Goal: Transaction & Acquisition: Book appointment/travel/reservation

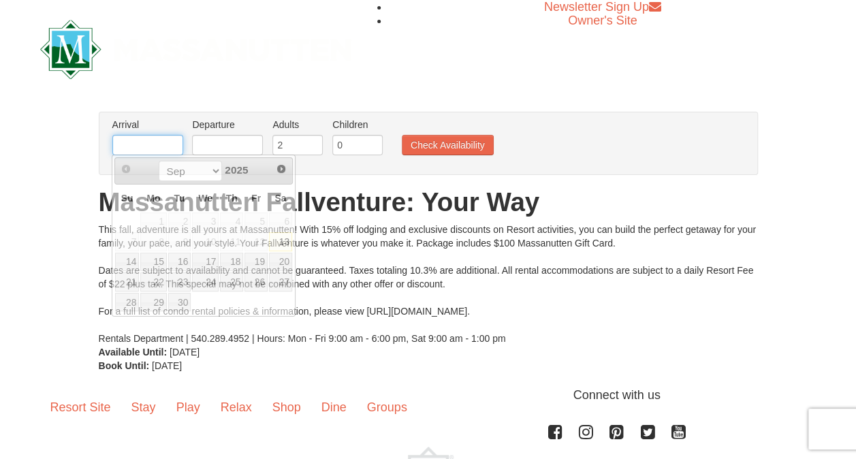
click at [161, 136] on input "text" at bounding box center [147, 145] width 71 height 20
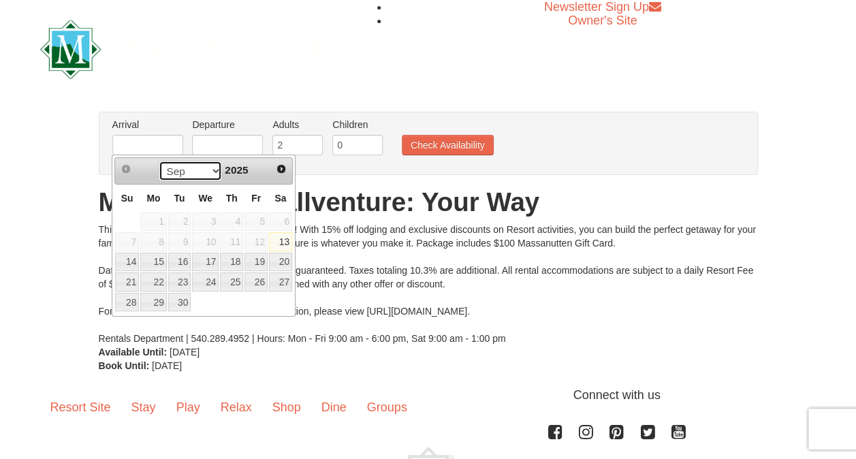
click at [210, 171] on select "Sep Oct Nov Dec" at bounding box center [190, 171] width 63 height 20
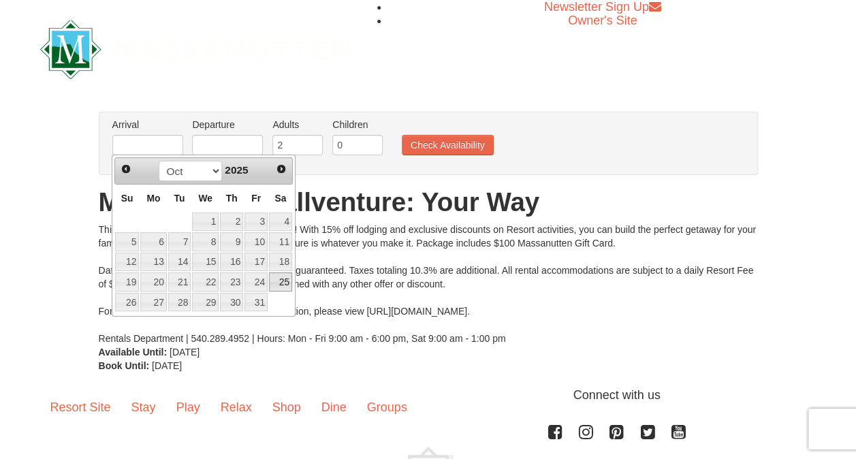
click at [274, 278] on link "25" at bounding box center [280, 281] width 23 height 19
type input "[DATE]"
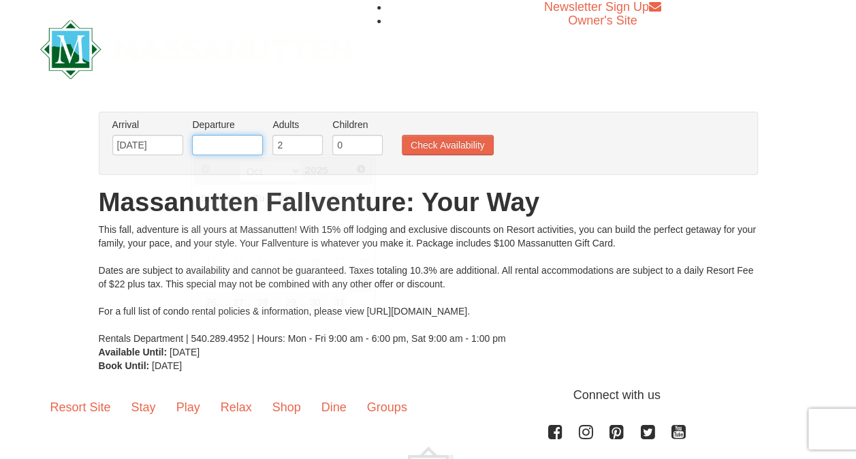
click at [246, 144] on input "text" at bounding box center [227, 145] width 71 height 20
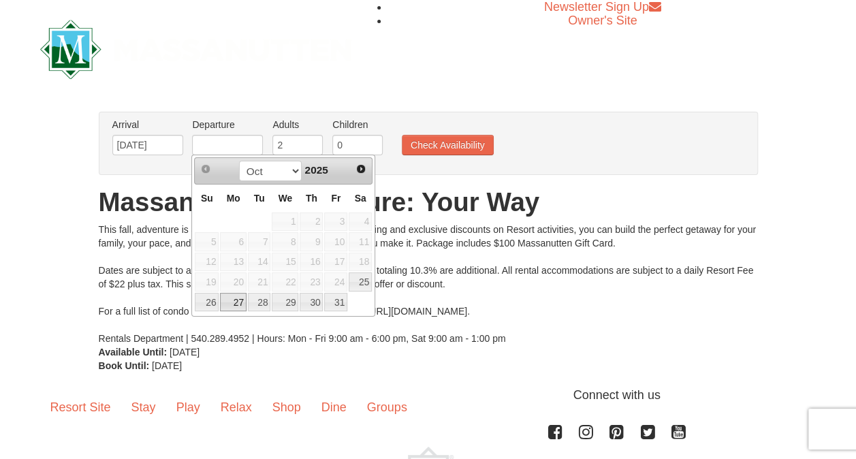
click at [236, 293] on link "27" at bounding box center [233, 302] width 26 height 19
type input "[DATE]"
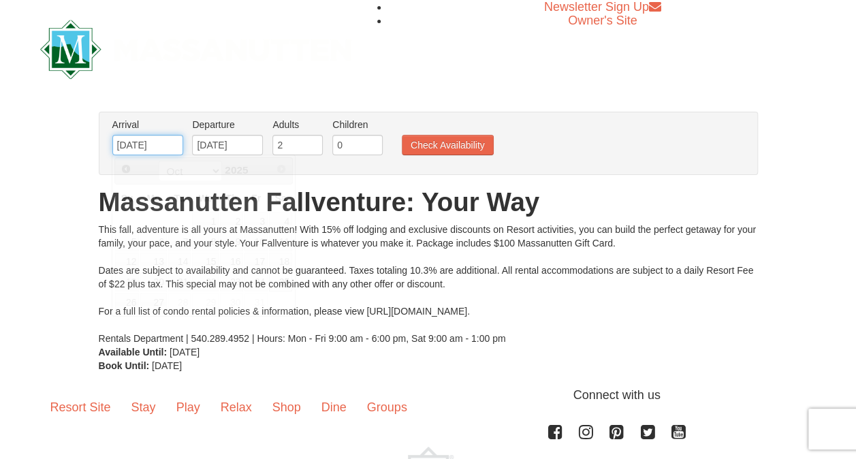
click at [168, 144] on input "[DATE]" at bounding box center [147, 145] width 71 height 20
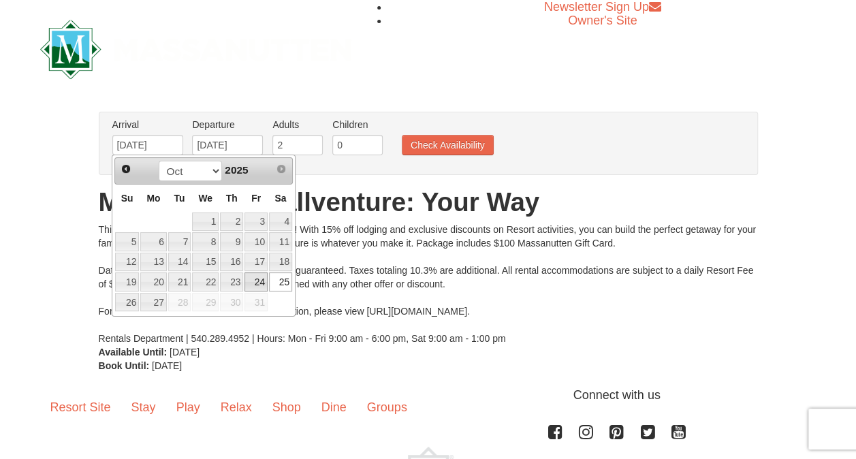
click at [256, 280] on link "24" at bounding box center [255, 281] width 23 height 19
type input "[DATE]"
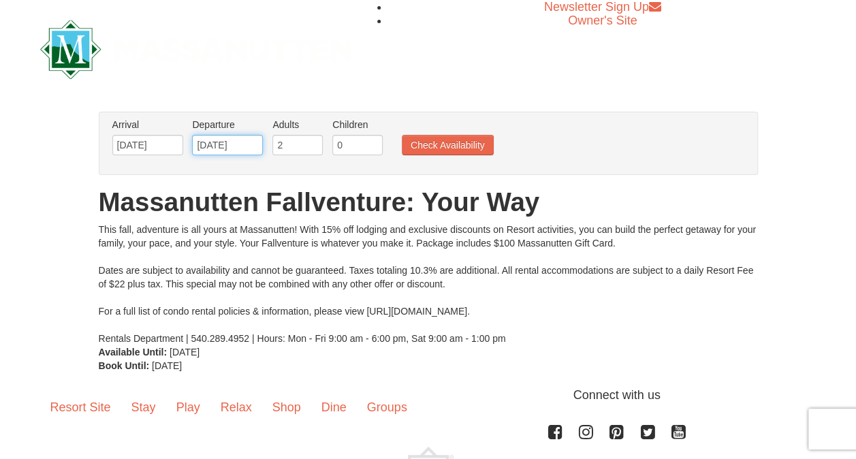
click at [248, 150] on input "[DATE]" at bounding box center [227, 145] width 71 height 20
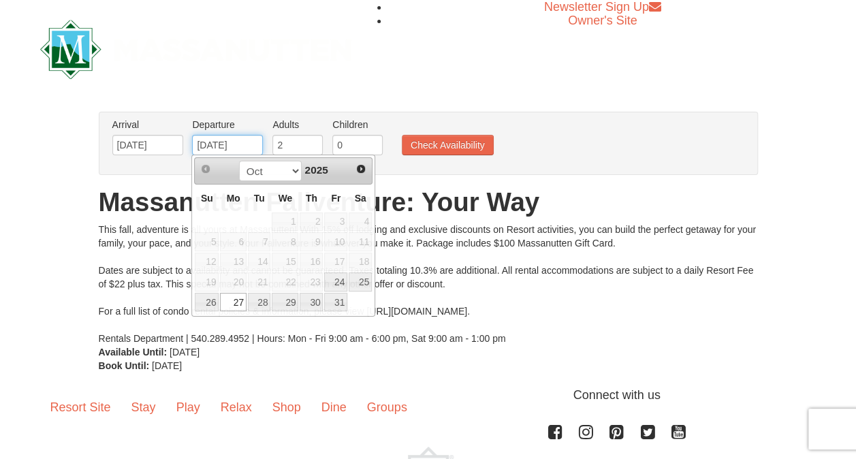
click at [248, 150] on input "[DATE]" at bounding box center [227, 145] width 71 height 20
click at [211, 301] on link "26" at bounding box center [207, 302] width 24 height 19
type input "[DATE]"
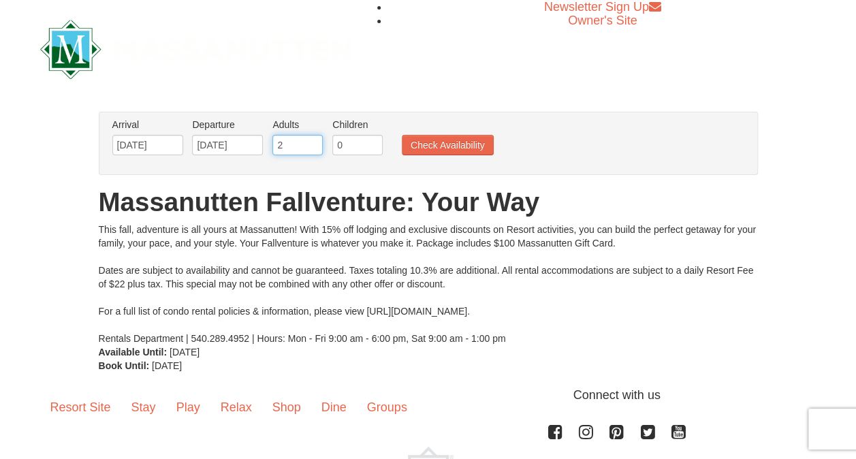
click at [299, 148] on input "2" at bounding box center [297, 145] width 50 height 20
type input "1"
click at [309, 148] on input "1" at bounding box center [297, 145] width 50 height 20
click at [442, 144] on button "Check Availability" at bounding box center [448, 145] width 92 height 20
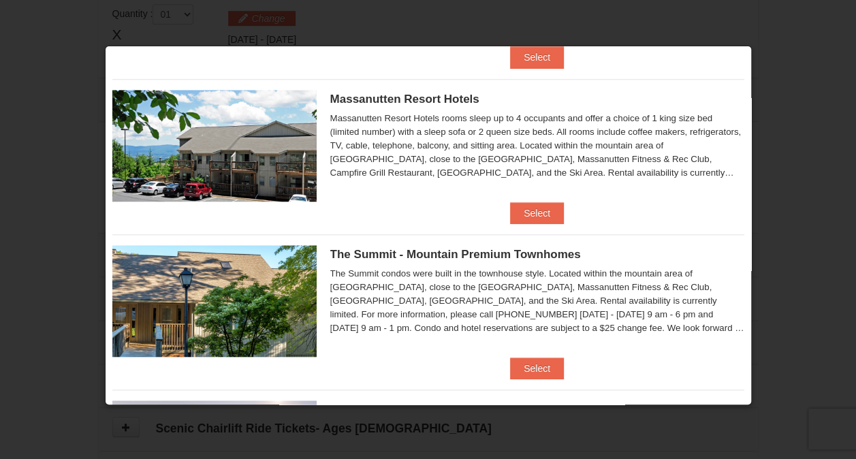
scroll to position [434, 0]
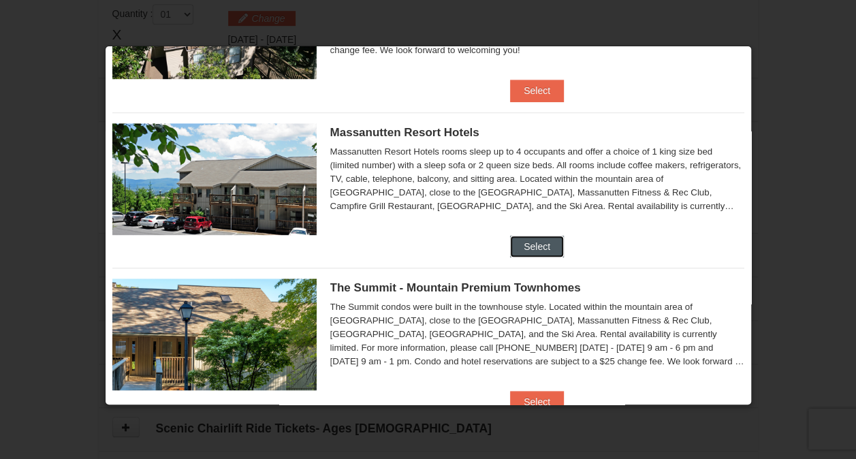
click at [534, 241] on button "Select" at bounding box center [537, 247] width 54 height 22
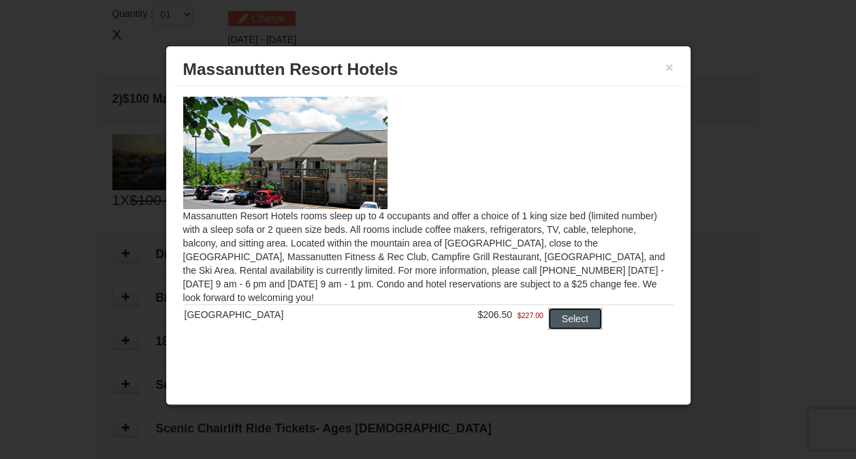
click at [579, 323] on button "Select" at bounding box center [575, 319] width 54 height 22
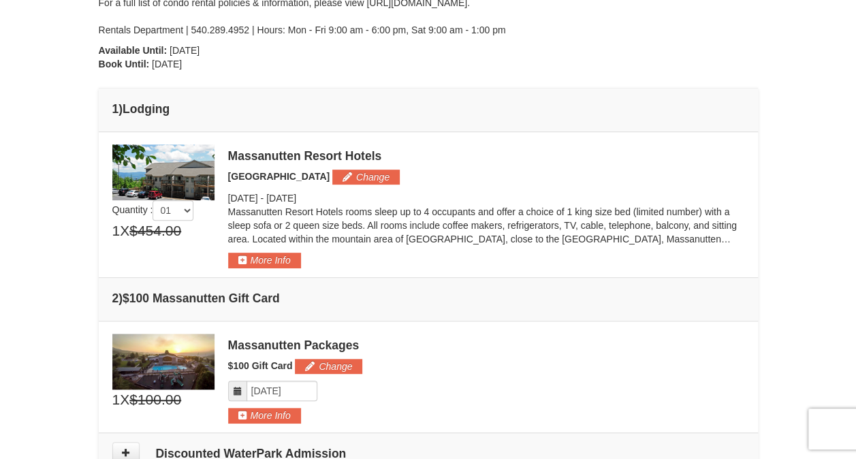
scroll to position [273, 0]
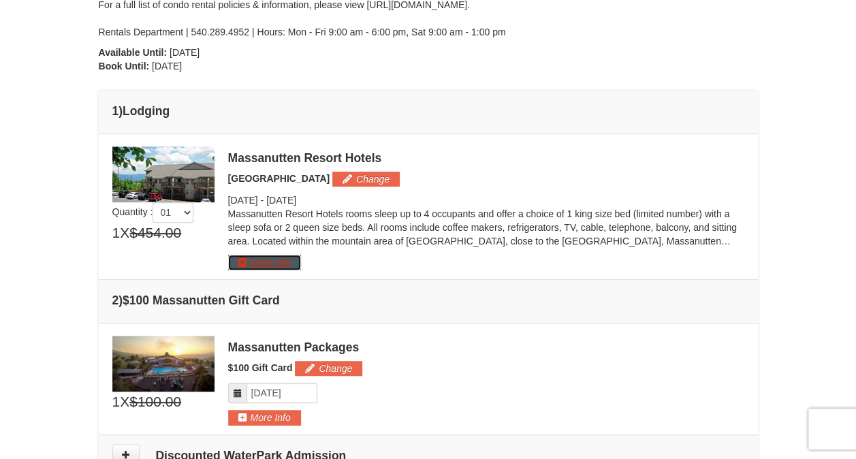
click at [261, 261] on button "More Info" at bounding box center [264, 262] width 73 height 15
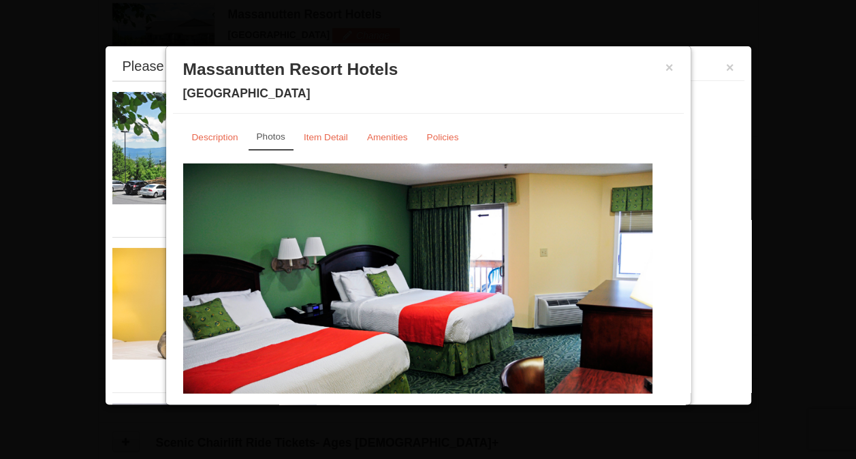
scroll to position [418, 0]
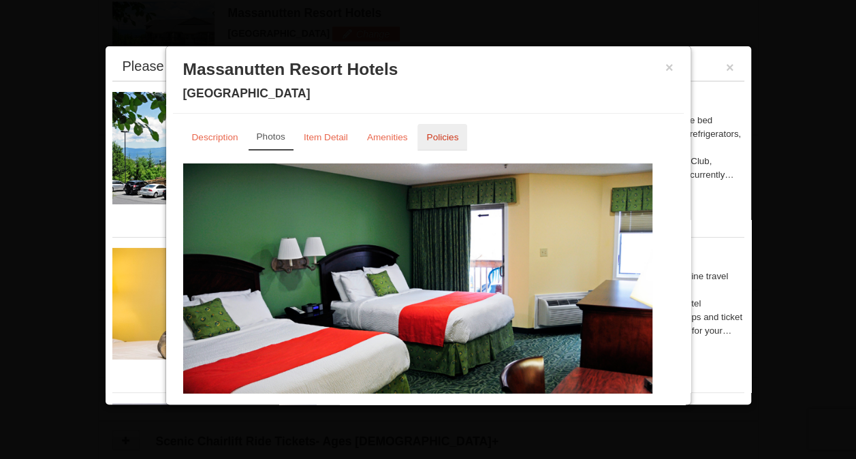
click at [441, 132] on small "Policies" at bounding box center [442, 137] width 32 height 10
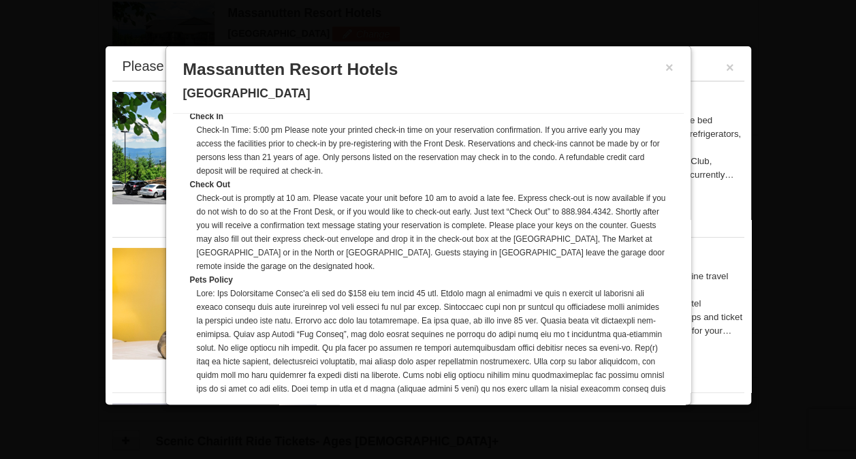
scroll to position [177, 0]
click at [665, 69] on button "×" at bounding box center [669, 68] width 8 height 14
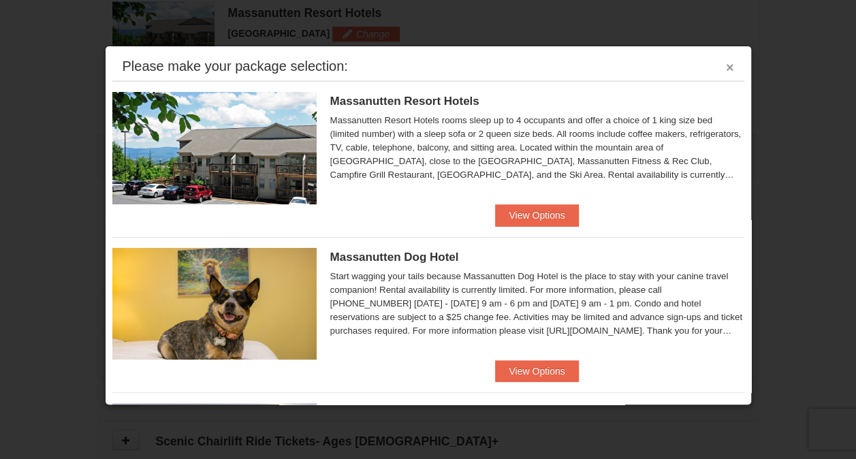
click at [726, 68] on button "×" at bounding box center [730, 68] width 8 height 14
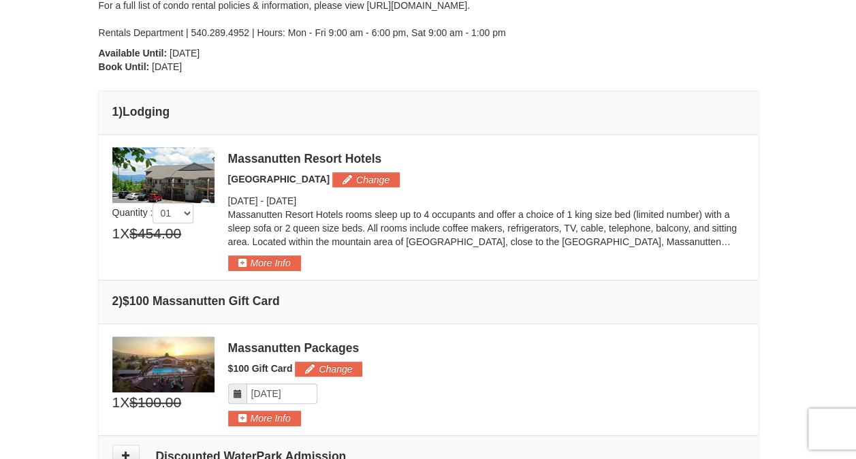
scroll to position [274, 0]
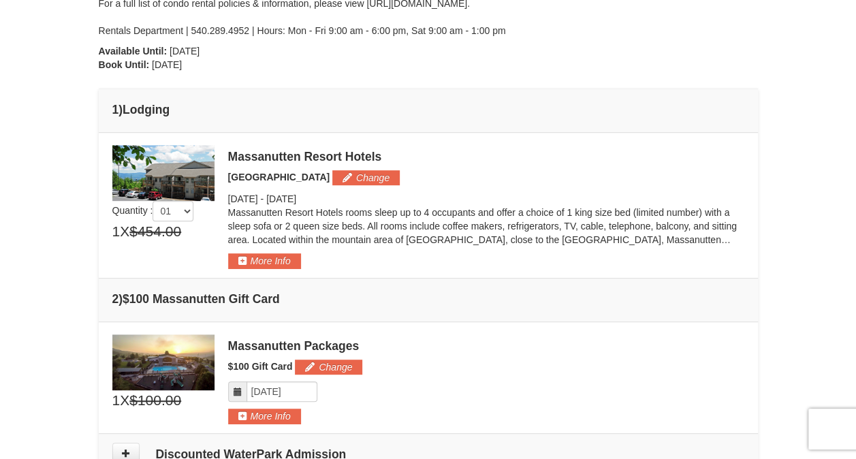
click at [176, 178] on img at bounding box center [163, 173] width 102 height 56
drag, startPoint x: 231, startPoint y: 152, endPoint x: 381, endPoint y: 142, distance: 150.1
click at [381, 142] on td "Please make your package selection: × Save $41.00" at bounding box center [428, 206] width 659 height 146
copy div "Massanutten Resort Hotels"
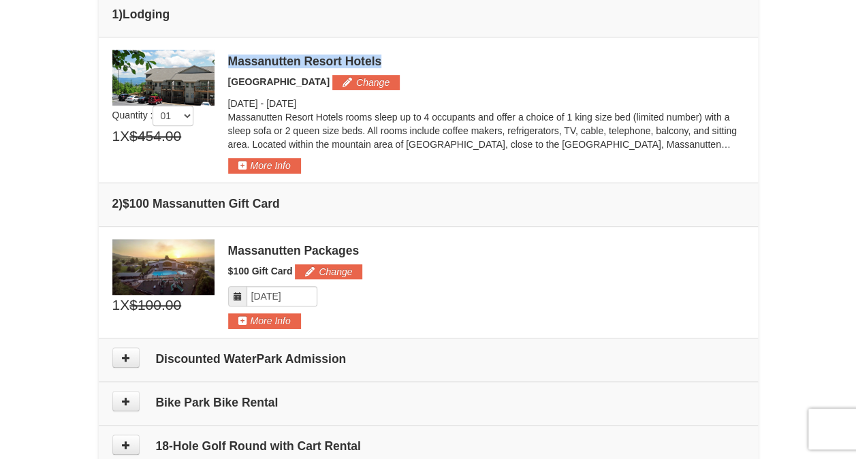
scroll to position [328, 0]
